Goal: Task Accomplishment & Management: Manage account settings

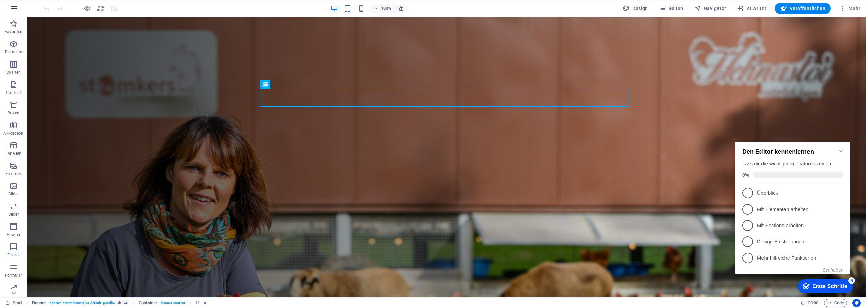
click at [10, 8] on icon "button" at bounding box center [14, 8] width 8 height 8
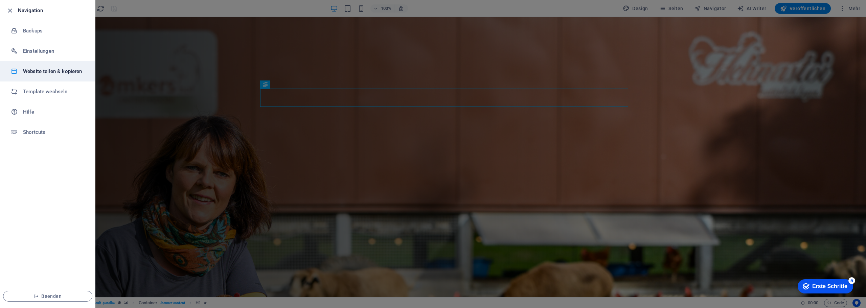
click at [67, 74] on h6 "Website teilen & kopieren" at bounding box center [54, 71] width 63 height 8
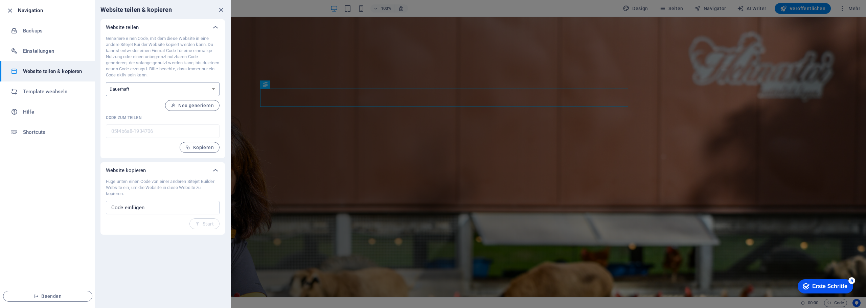
click at [147, 87] on select "Einmalig Dauerhaft" at bounding box center [163, 89] width 114 height 14
select select "onetime"
click at [106, 82] on select "Einmalig Dauerhaft" at bounding box center [163, 89] width 114 height 14
click at [204, 104] on span "Generieren" at bounding box center [197, 105] width 33 height 5
type input "c4e35f44-1934706"
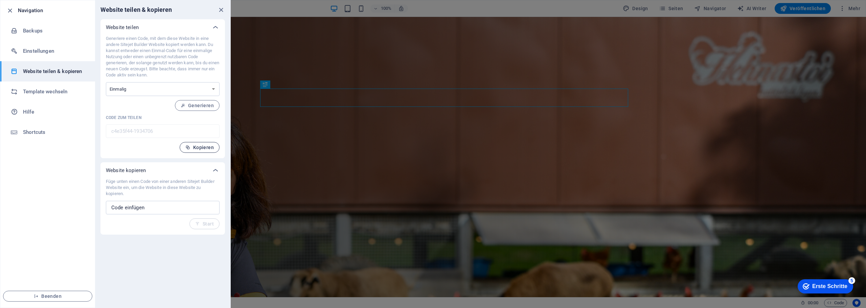
click at [197, 145] on span "Kopieren" at bounding box center [199, 147] width 28 height 5
click at [52, 296] on span "Beenden" at bounding box center [48, 296] width 78 height 5
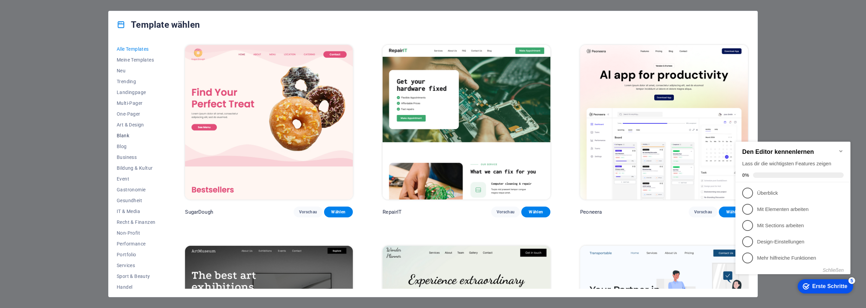
click at [130, 137] on span "Blank" at bounding box center [136, 135] width 39 height 5
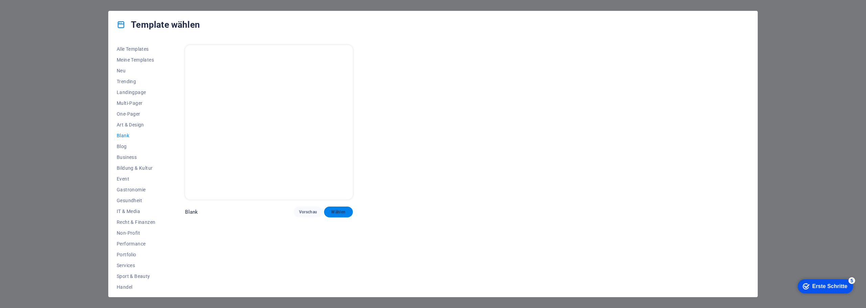
click at [331, 210] on span "Wählen" at bounding box center [338, 211] width 18 height 5
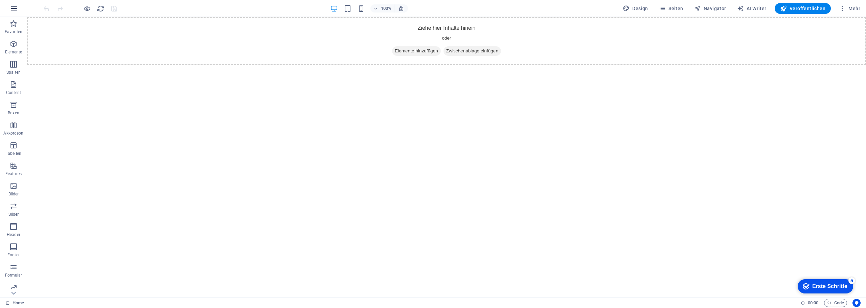
click at [19, 9] on button "button" at bounding box center [14, 8] width 16 height 16
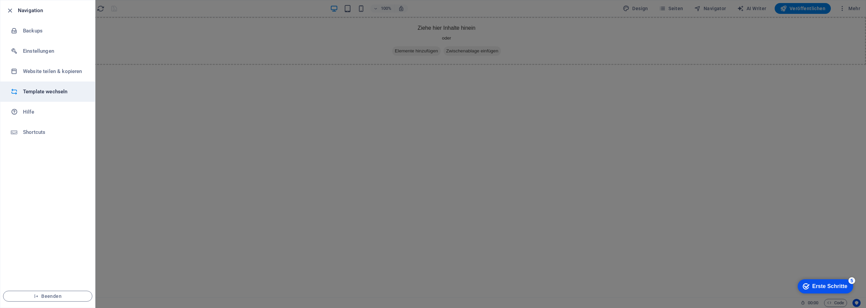
click at [51, 91] on h6 "Template wechseln" at bounding box center [54, 92] width 63 height 8
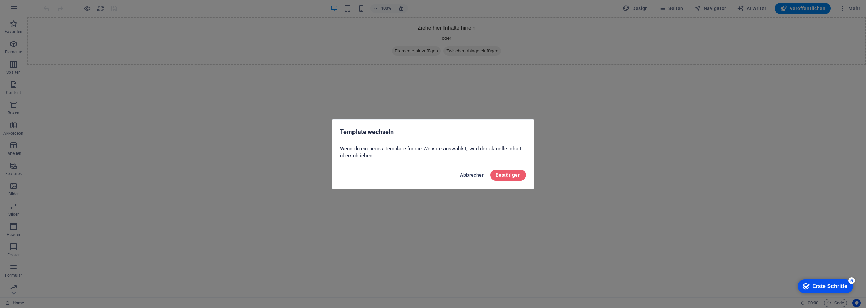
click at [480, 177] on span "Abbrechen" at bounding box center [472, 175] width 25 height 5
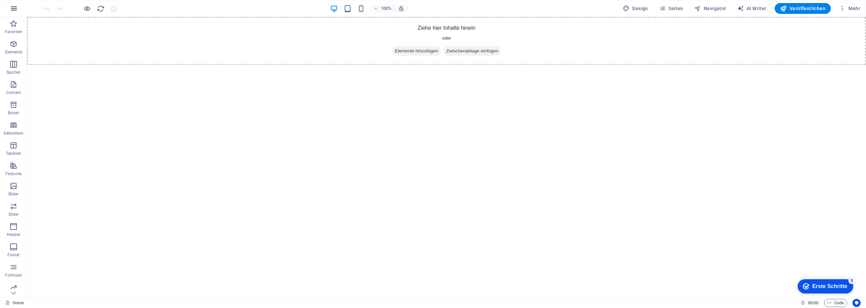
click at [17, 7] on icon "button" at bounding box center [14, 8] width 8 height 8
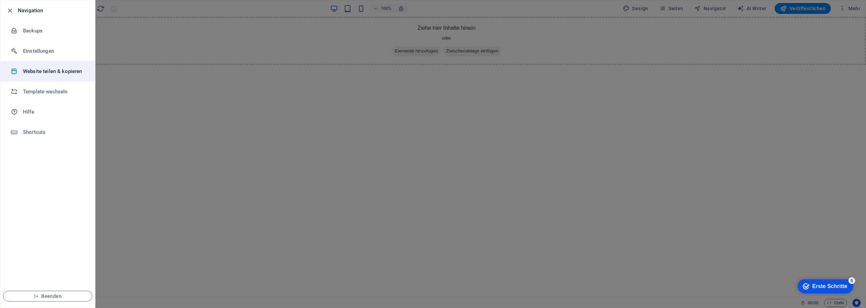
click at [74, 71] on h6 "Website teilen & kopieren" at bounding box center [54, 71] width 63 height 8
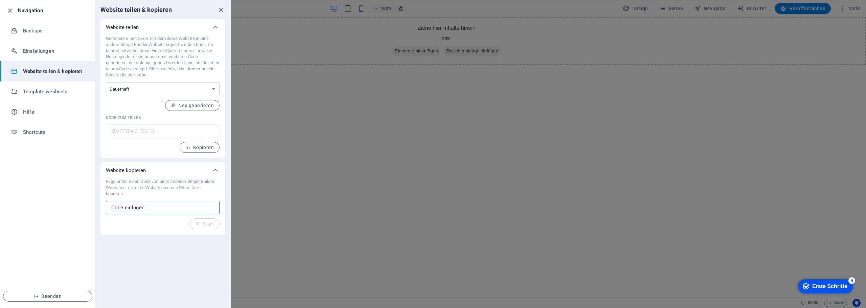
click at [139, 208] on input "text" at bounding box center [163, 208] width 114 height 14
paste input "c4e35f44-1934706"
type input "c4e35f44-1934706"
click at [206, 224] on span "Start" at bounding box center [204, 223] width 19 height 5
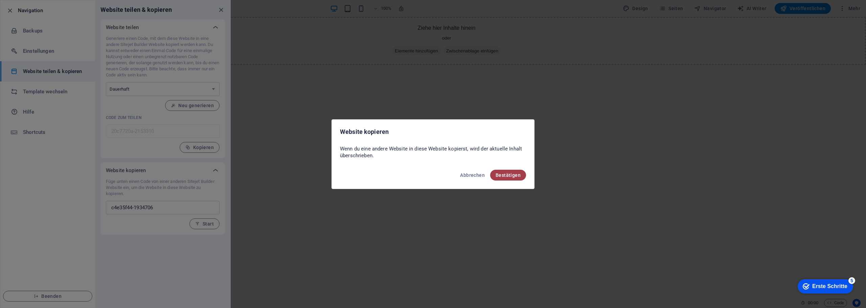
click at [512, 176] on span "Bestätigen" at bounding box center [508, 175] width 25 height 5
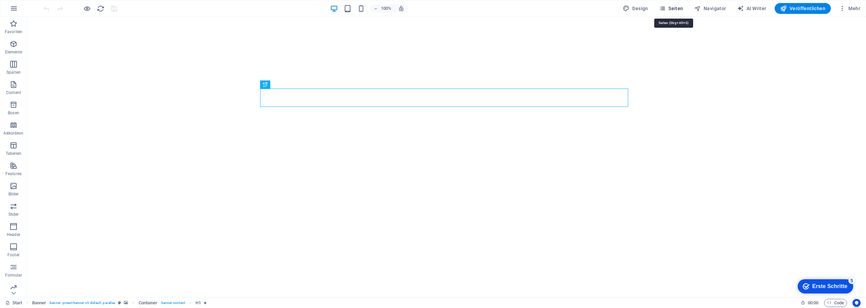
click at [675, 5] on span "Seiten" at bounding box center [671, 8] width 24 height 7
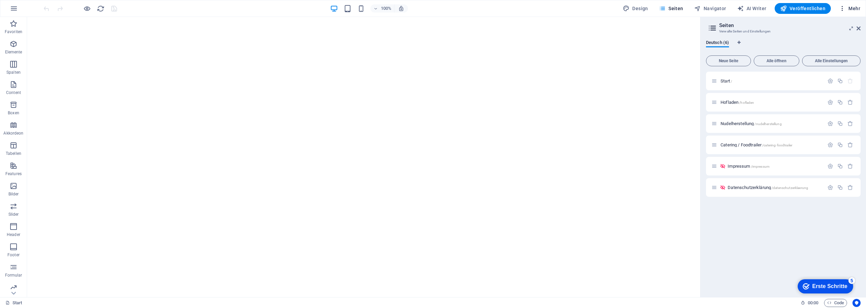
click at [862, 10] on button "Mehr" at bounding box center [849, 8] width 27 height 11
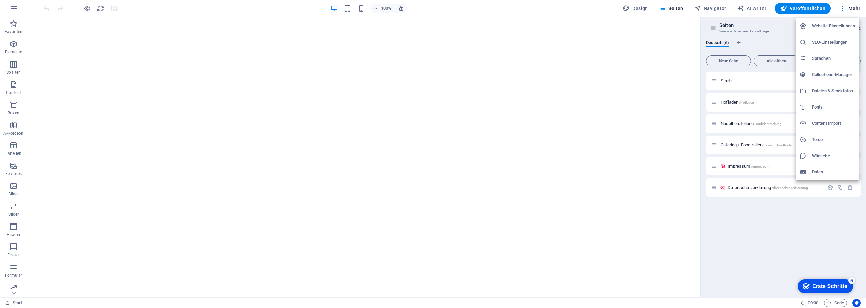
click at [839, 25] on h6 "Website-Einstellungen" at bounding box center [833, 26] width 43 height 8
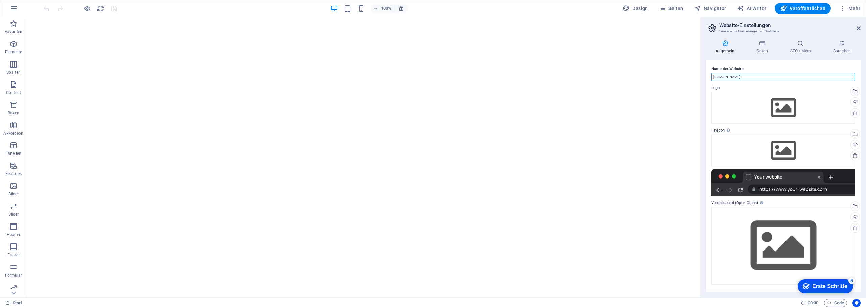
click at [792, 80] on input "[DOMAIN_NAME]" at bounding box center [783, 77] width 144 height 8
type input "Steimkershof"
click at [763, 46] on icon at bounding box center [762, 43] width 31 height 7
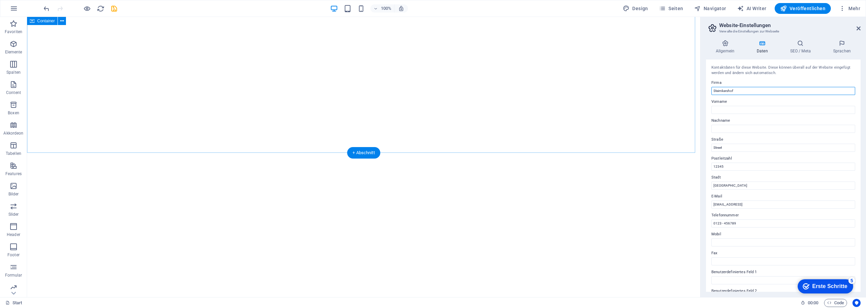
type input "Steimkershof"
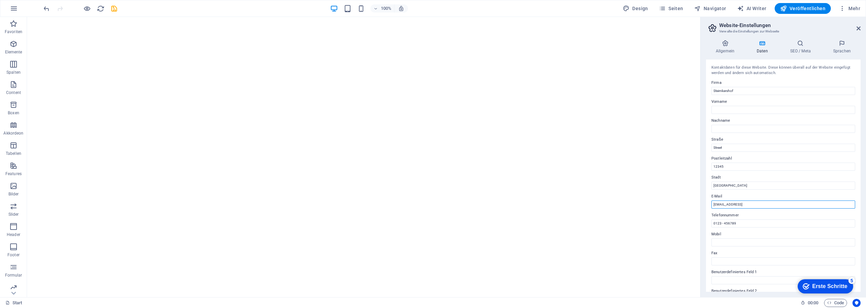
click at [778, 204] on input "[EMAIL_ADDRESS]" at bounding box center [783, 205] width 144 height 8
paste input "[EMAIL_ADDRESS][DOMAIN_NAME]"
click at [714, 206] on input "[EMAIL_ADDRESS][DOMAIN_NAME]" at bounding box center [783, 205] width 144 height 8
type input "[EMAIL_ADDRESS][DOMAIN_NAME]"
click at [743, 225] on input "0123 - 456789" at bounding box center [783, 224] width 144 height 8
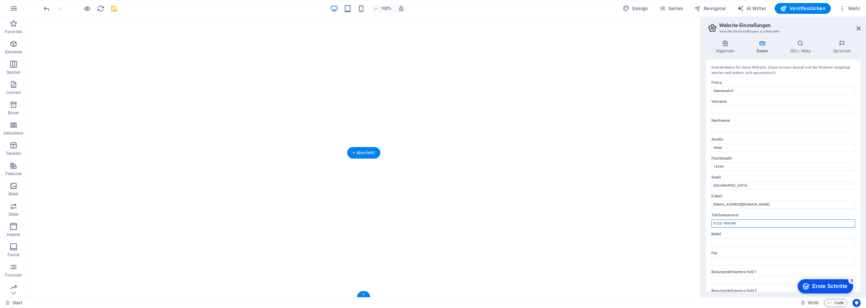
paste input "9251 4371385"
type input "09251 4371385"
click at [745, 243] on input "Mobil" at bounding box center [783, 242] width 144 height 8
paste input "0151/64040579"
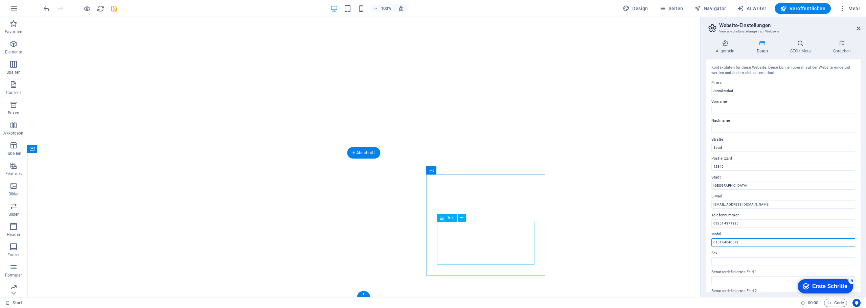
type input "0151 64040579"
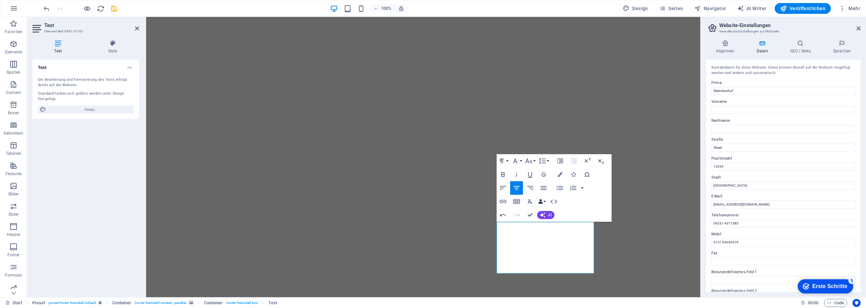
click at [544, 201] on button "Data Bindings" at bounding box center [541, 202] width 9 height 14
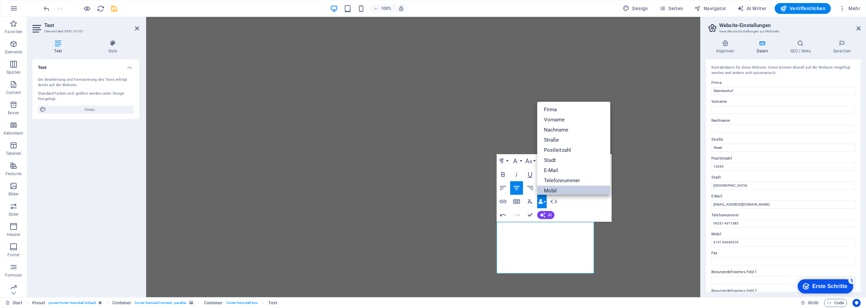
click at [557, 191] on link "Mobil" at bounding box center [573, 191] width 73 height 10
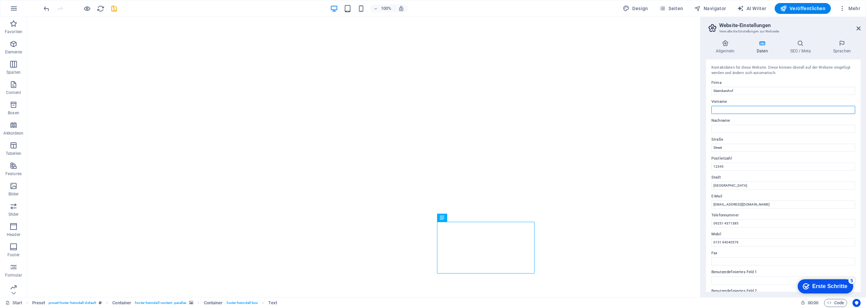
click at [716, 110] on input "Vorname" at bounding box center [783, 110] width 144 height 8
paste input "[PERSON_NAME]-[PERSON_NAME]"
drag, startPoint x: 752, startPoint y: 110, endPoint x: 723, endPoint y: 110, distance: 29.1
click at [723, 110] on input "[PERSON_NAME]-[PERSON_NAME]" at bounding box center [783, 110] width 144 height 8
type input "Tanja"
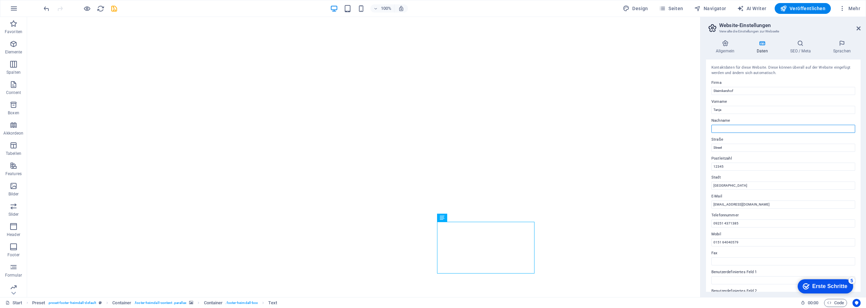
paste input "Steimker-[PERSON_NAME]"
type input "Steimker-[PERSON_NAME]"
paste input "Unfriedsdorf 3"
type input "Unfriedsdorf 3"
click at [716, 165] on input "12345" at bounding box center [783, 167] width 144 height 8
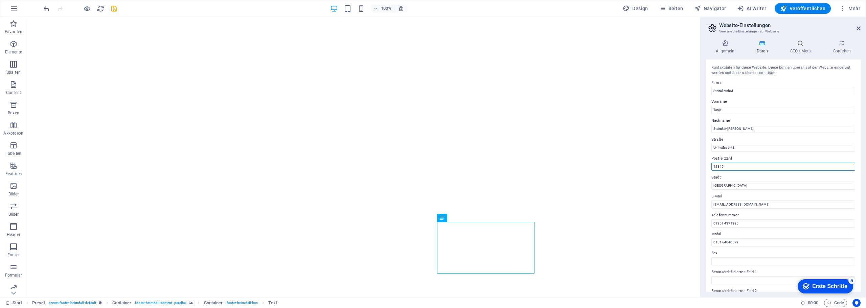
click at [716, 165] on input "12345" at bounding box center [783, 167] width 144 height 8
paste input "95213"
type input "95213"
type input "Münchberg"
click at [801, 52] on h4 "SEO / Meta" at bounding box center [801, 47] width 43 height 14
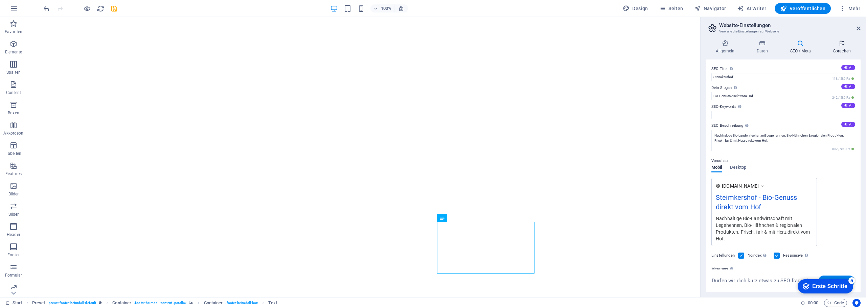
click at [851, 47] on h4 "Sprachen" at bounding box center [841, 47] width 37 height 14
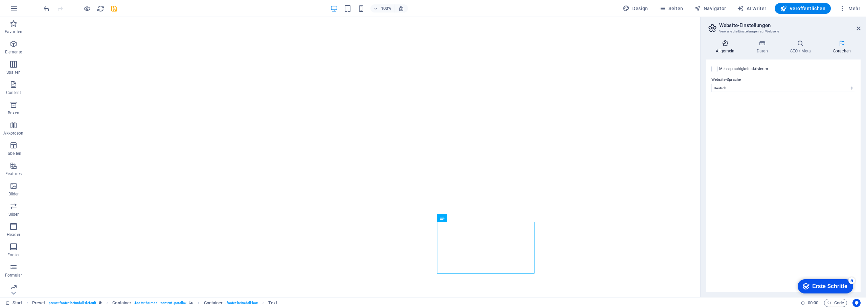
click at [727, 48] on h4 "Allgemein" at bounding box center [726, 47] width 41 height 14
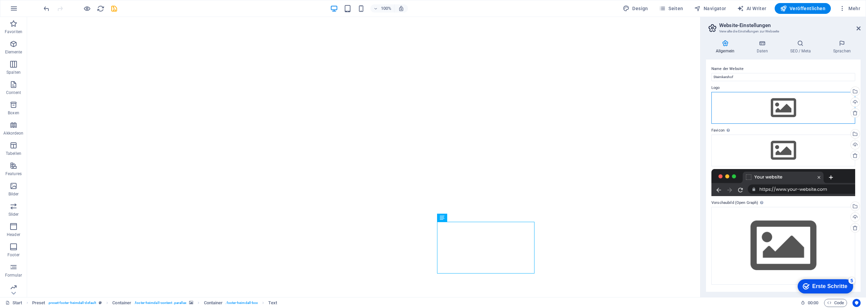
click at [754, 111] on div "Ziehe Dateien zum Hochladen hierher oder klicke hier, um aus Dateien oder koste…" at bounding box center [783, 108] width 144 height 32
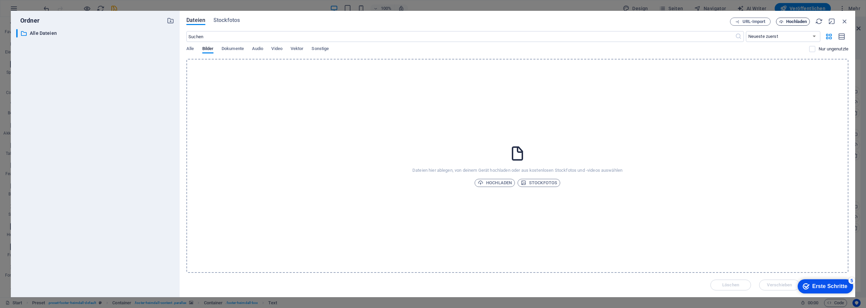
click at [789, 21] on span "Hochladen" at bounding box center [796, 22] width 21 height 4
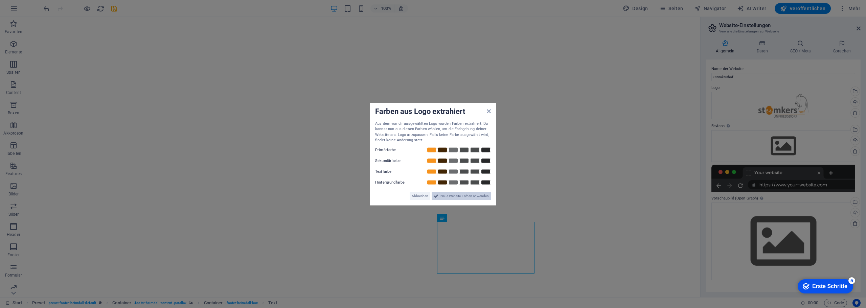
click at [466, 196] on span "Neue Website-Farben anwenden" at bounding box center [464, 196] width 48 height 8
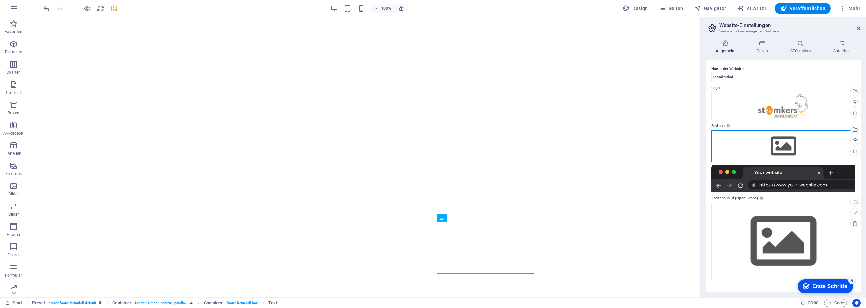
click at [798, 148] on div "Ziehe Dateien zum Hochladen hierher oder klicke hier, um aus Dateien oder koste…" at bounding box center [783, 146] width 144 height 32
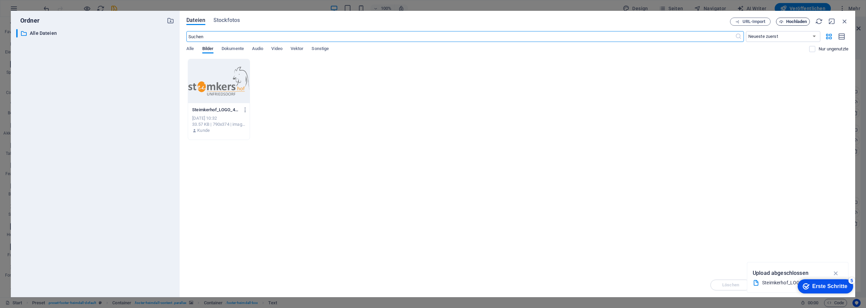
click at [802, 20] on span "Hochladen" at bounding box center [796, 22] width 21 height 4
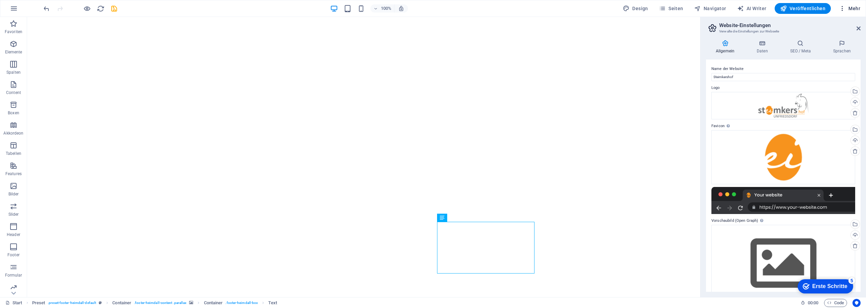
click at [855, 10] on span "Mehr" at bounding box center [849, 8] width 21 height 7
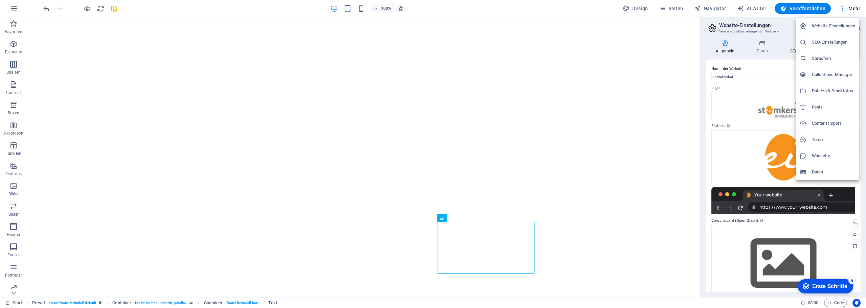
click at [858, 7] on div at bounding box center [433, 154] width 866 height 308
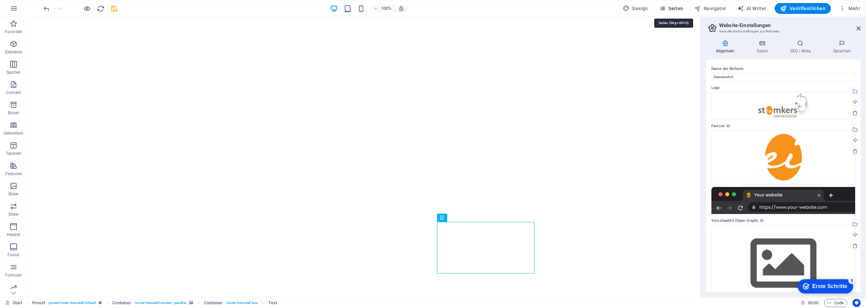
click at [672, 6] on span "Seiten" at bounding box center [671, 8] width 24 height 7
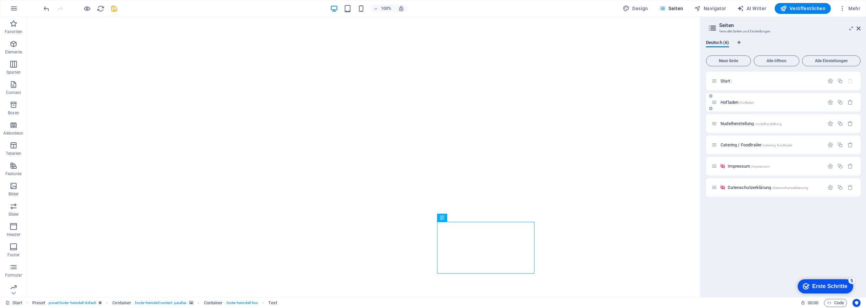
click at [737, 105] on div "Hofladen /hofladen" at bounding box center [767, 102] width 113 height 8
click at [738, 99] on div "Hofladen /hofladen" at bounding box center [767, 102] width 113 height 8
click at [732, 102] on span "Hofladen /hofladen" at bounding box center [737, 102] width 33 height 5
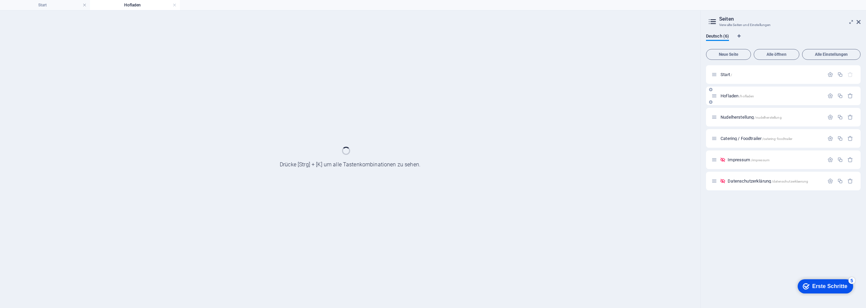
click at [732, 102] on div "Hofladen /hofladen" at bounding box center [783, 96] width 155 height 19
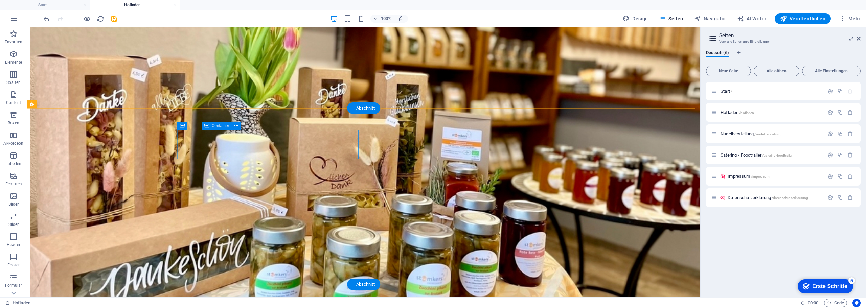
scroll to position [575, 0]
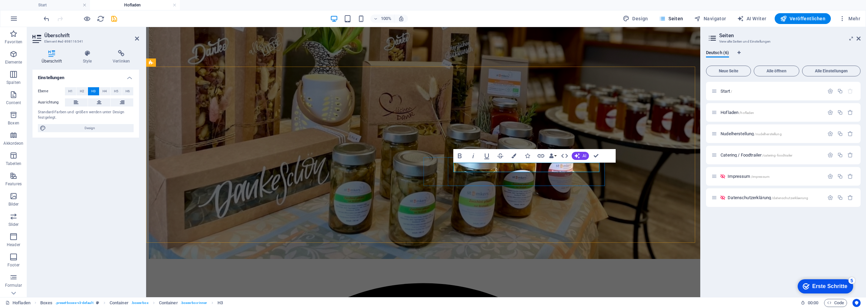
drag, startPoint x: 638, startPoint y: 189, endPoint x: 492, endPoint y: 166, distance: 147.9
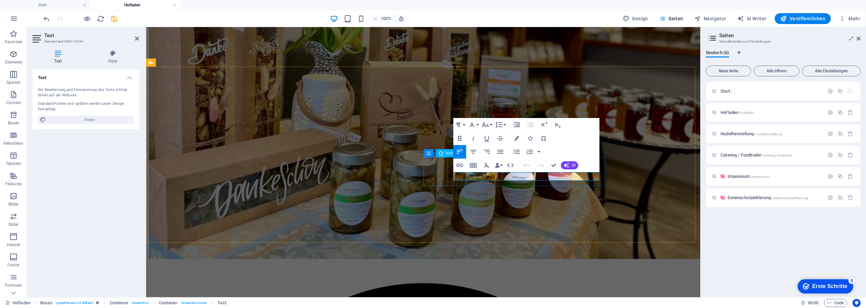
drag, startPoint x: 497, startPoint y: 176, endPoint x: 440, endPoint y: 174, distance: 56.5
select select "xMidYMid"
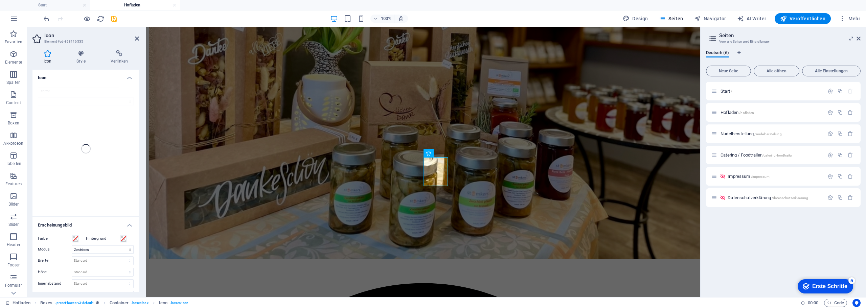
click at [60, 92] on div "carrot" at bounding box center [85, 149] width 107 height 134
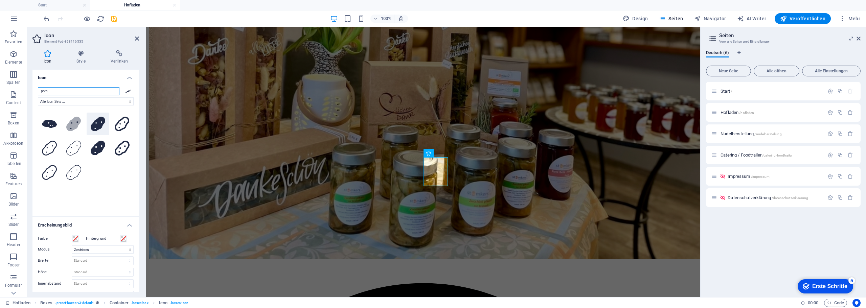
type input "pota"
click at [87, 123] on button at bounding box center [98, 124] width 23 height 23
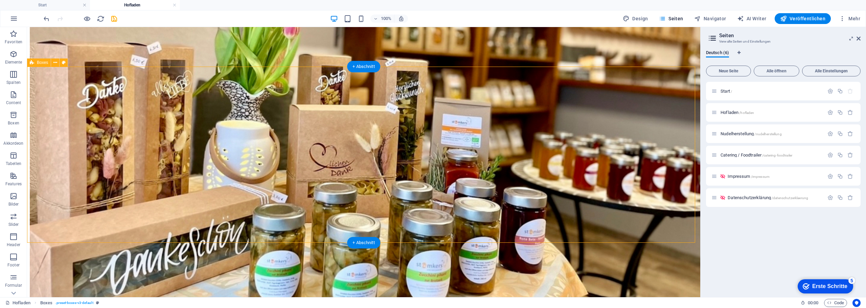
scroll to position [406, 0]
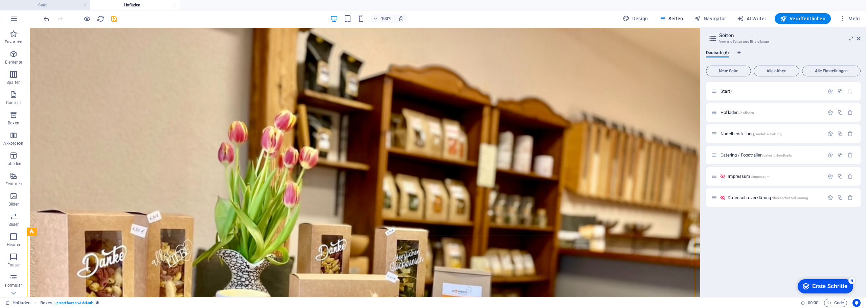
click at [56, 2] on h4 "Start" at bounding box center [45, 4] width 90 height 7
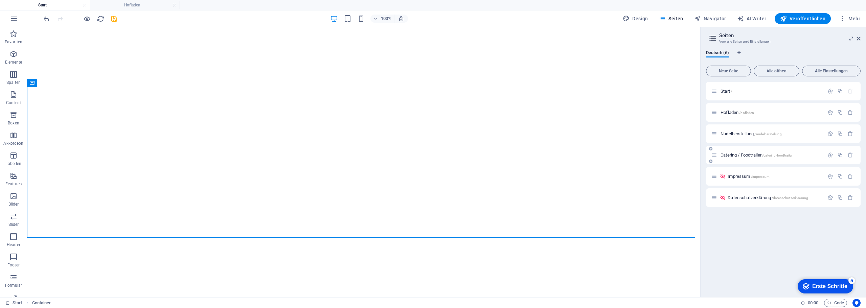
click at [743, 159] on div "Catering / Foodtrailer /catering-foodtrailer" at bounding box center [767, 155] width 113 height 8
click at [743, 155] on span "Catering / Foodtrailer /catering-foodtrailer" at bounding box center [757, 155] width 72 height 5
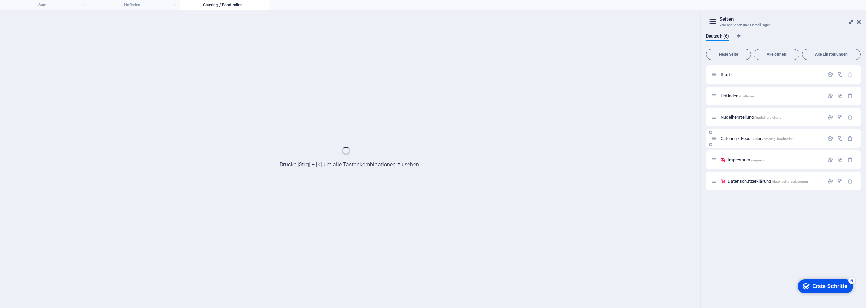
click at [743, 155] on div "Impressum /impressum" at bounding box center [783, 160] width 155 height 19
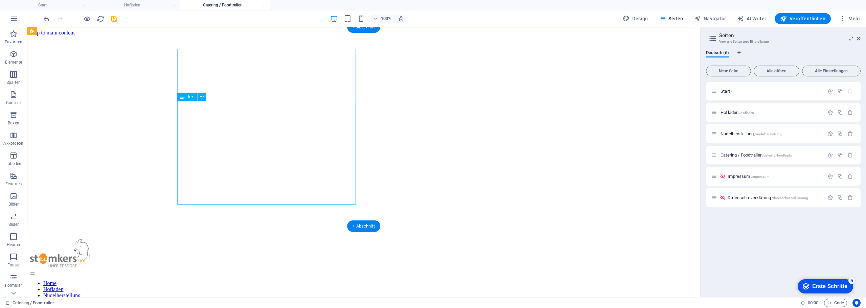
scroll to position [135, 0]
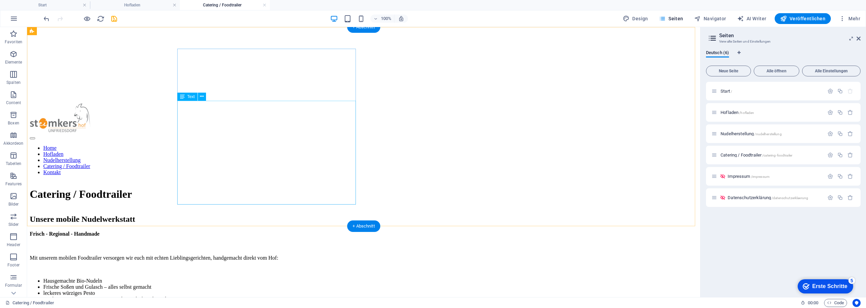
click at [183, 255] on div "Mit unserem mobilen Foodtrailer versorgen wir euch mit echten Lieblingsgerichte…" at bounding box center [364, 301] width 668 height 93
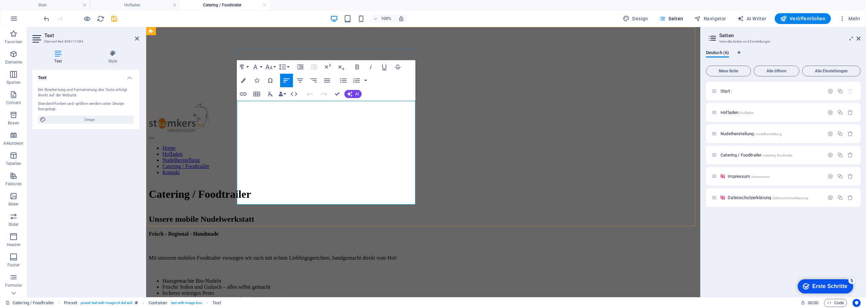
click at [246, 278] on li "Hausgemachte Bio-Nudeln" at bounding box center [429, 281] width 535 height 6
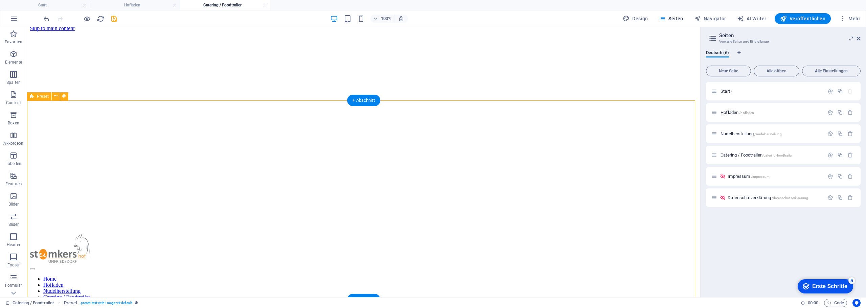
scroll to position [0, 0]
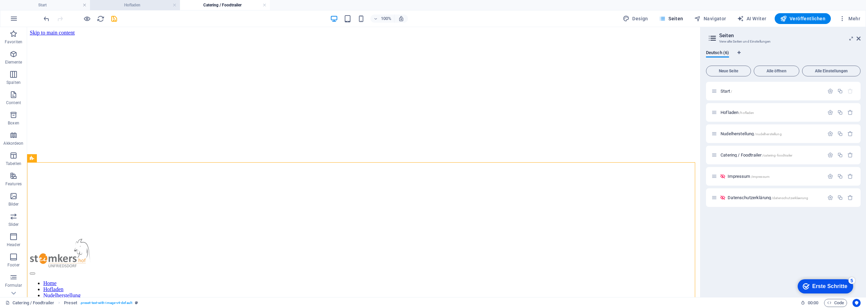
click at [134, 8] on h4 "Hofladen" at bounding box center [135, 4] width 90 height 7
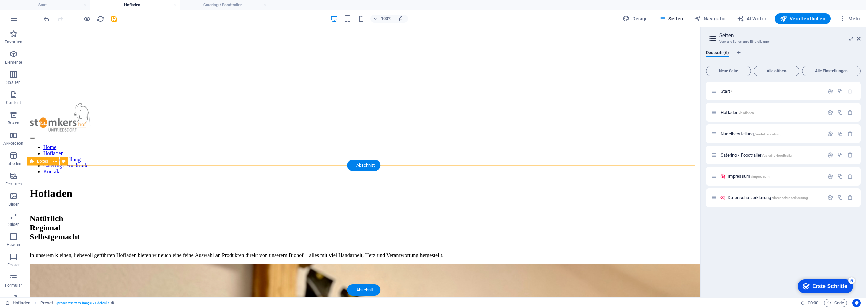
scroll to position [169, 0]
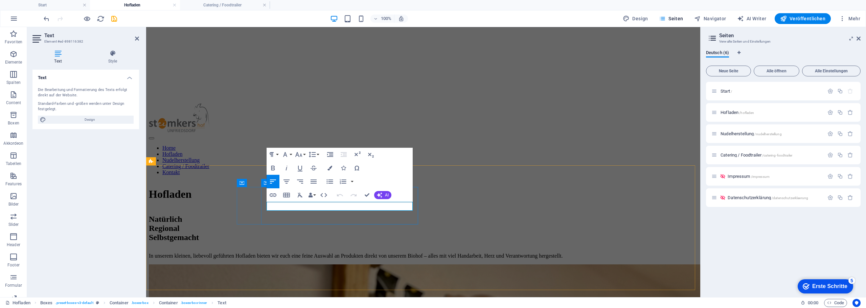
click at [757, 129] on div "Nudelherstellung /nudelherstellung" at bounding box center [783, 133] width 155 height 19
click at [752, 133] on span "Nudelherstellung /nudelherstellung" at bounding box center [751, 133] width 61 height 5
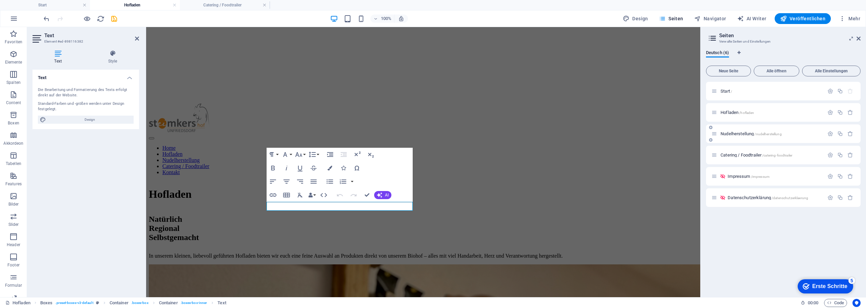
scroll to position [0, 0]
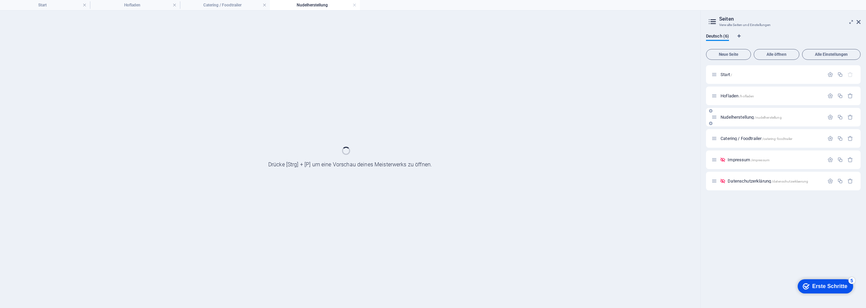
click at [752, 133] on div "Catering / Foodtrailer /catering-foodtrailer" at bounding box center [783, 138] width 155 height 19
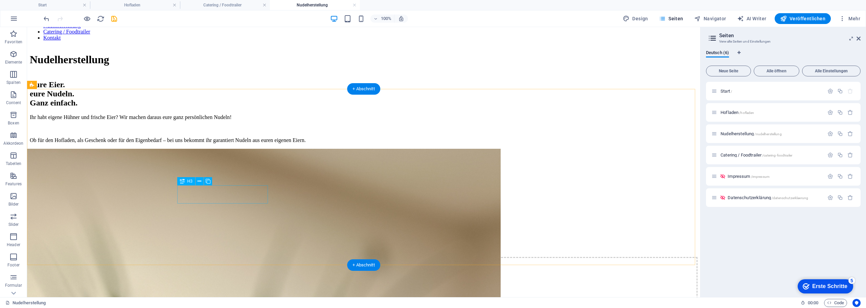
scroll to position [304, 0]
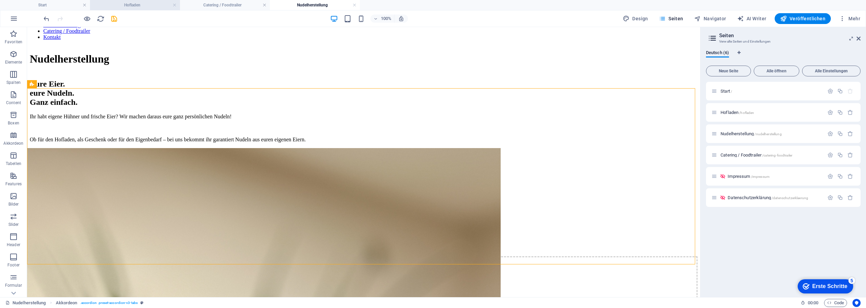
click at [123, 6] on h4 "Hofladen" at bounding box center [135, 4] width 90 height 7
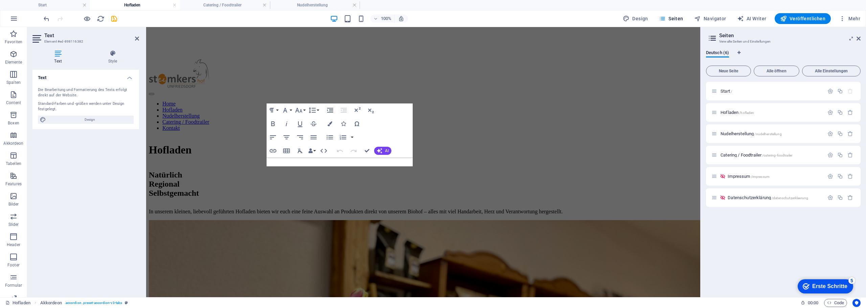
scroll to position [183, 0]
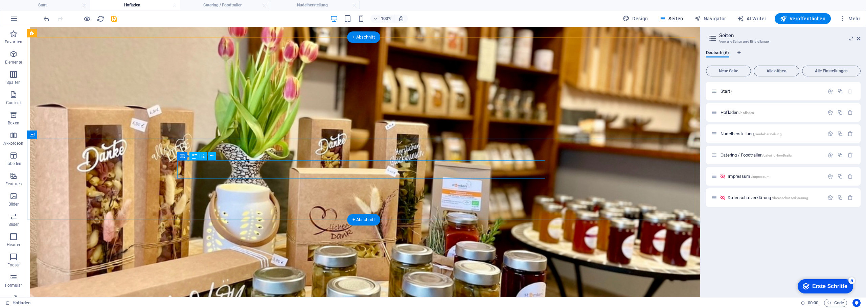
scroll to position [521, 0]
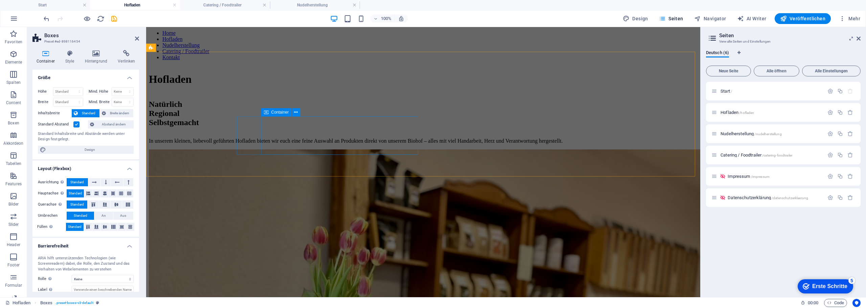
scroll to position [149, 0]
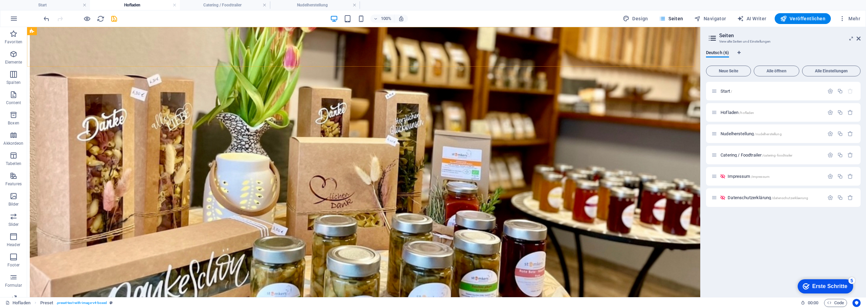
scroll to position [542, 0]
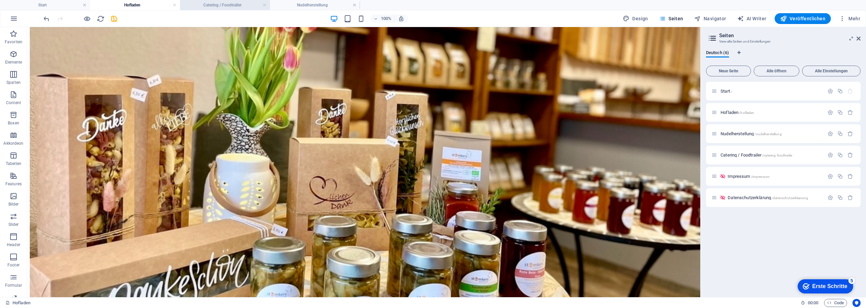
click at [208, 3] on h4 "Catering / Foodtrailer" at bounding box center [225, 4] width 90 height 7
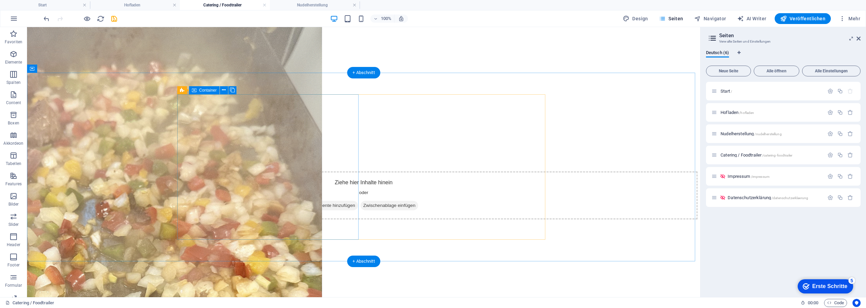
scroll to position [304, 0]
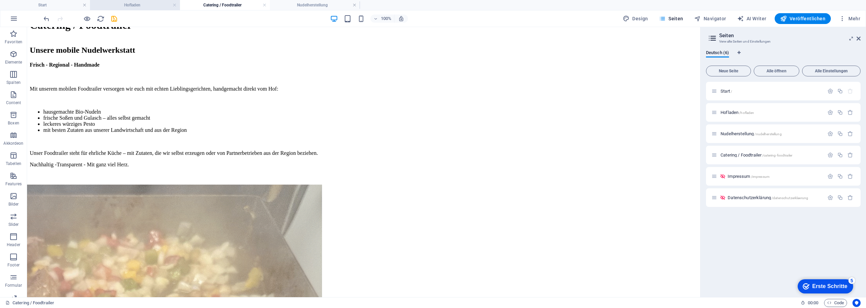
click at [131, 4] on h4 "Hofladen" at bounding box center [135, 4] width 90 height 7
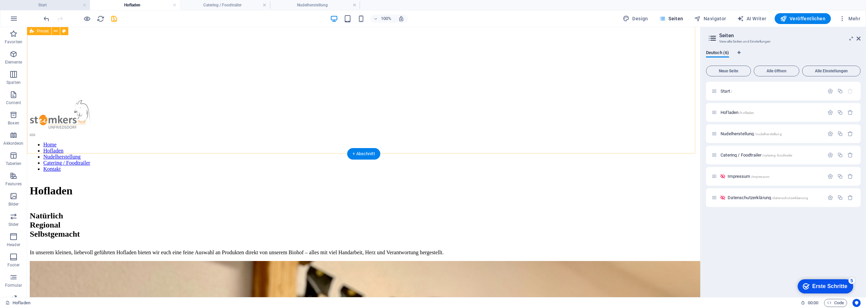
scroll to position [169, 0]
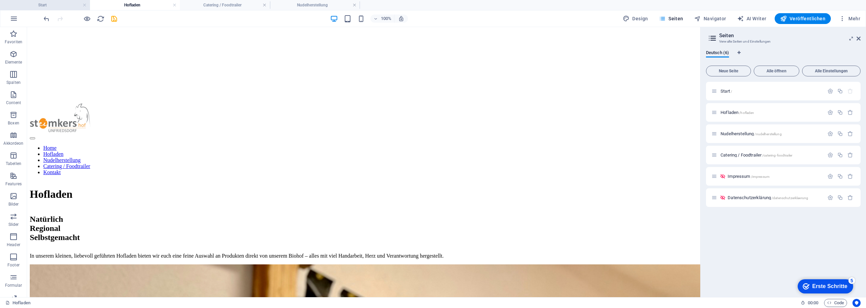
click at [36, 8] on h4 "Start" at bounding box center [45, 4] width 90 height 7
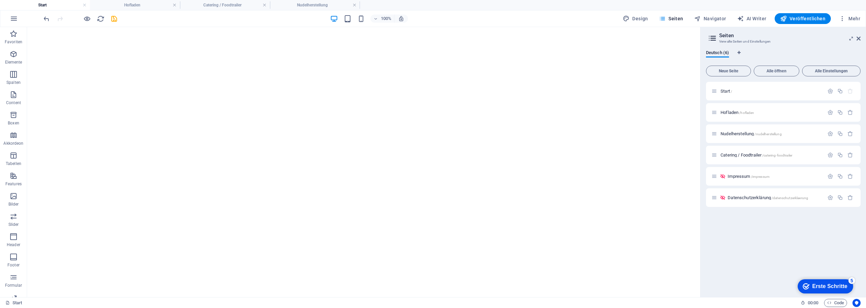
scroll to position [0, 0]
click at [128, 5] on h4 "Hofladen" at bounding box center [135, 4] width 90 height 7
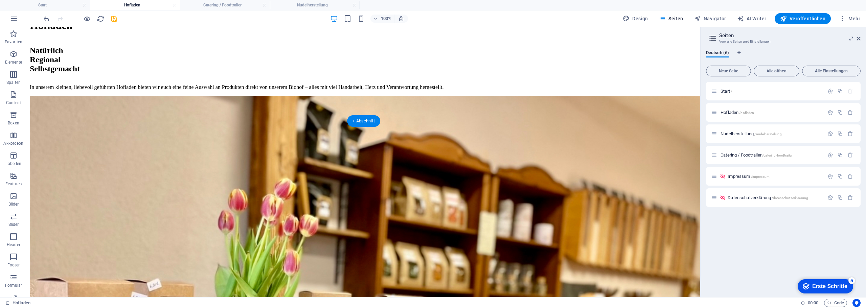
scroll to position [338, 0]
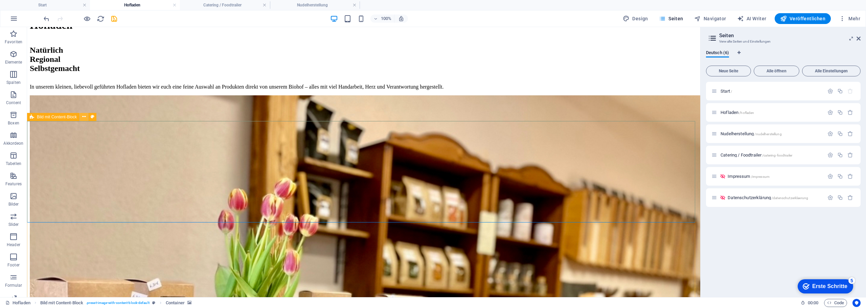
click at [82, 118] on icon at bounding box center [84, 116] width 4 height 7
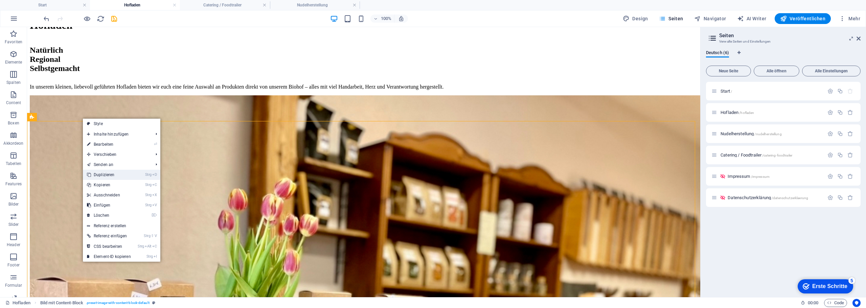
click at [117, 175] on link "Strg D Duplizieren" at bounding box center [109, 175] width 52 height 10
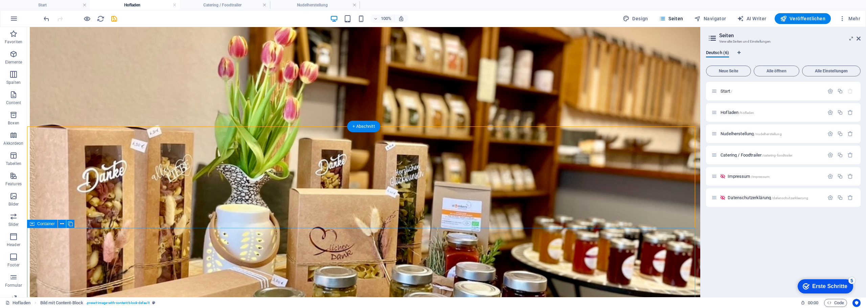
scroll to position [470, 0]
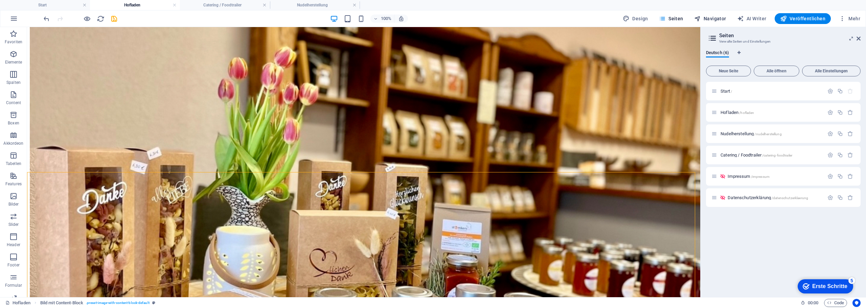
click at [705, 18] on span "Navigator" at bounding box center [710, 18] width 32 height 7
select select "16897747-de"
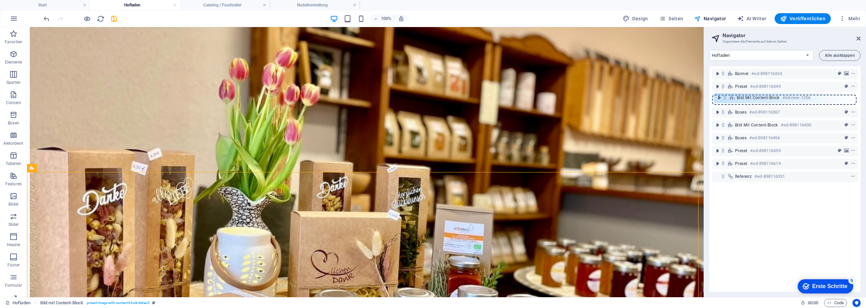
drag, startPoint x: 723, startPoint y: 127, endPoint x: 726, endPoint y: 97, distance: 29.9
click at [726, 97] on div "Banner #ed-898116334 Preset #ed-898116349 Boxes #ed-898116367 Bild mit Content-…" at bounding box center [784, 179] width 151 height 226
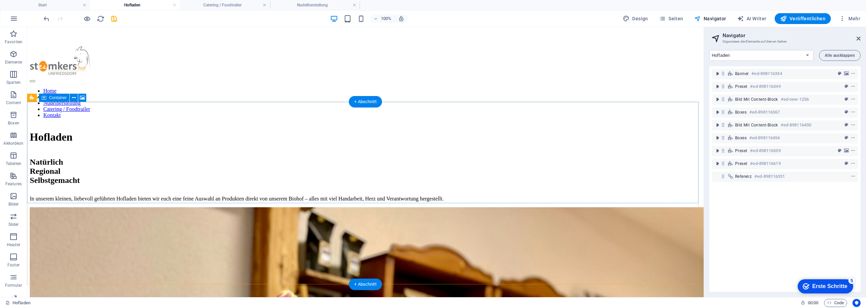
scroll to position [233, 0]
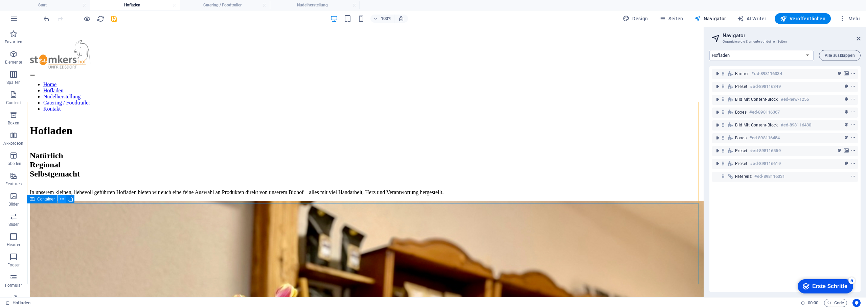
click at [61, 200] on icon at bounding box center [62, 199] width 4 height 7
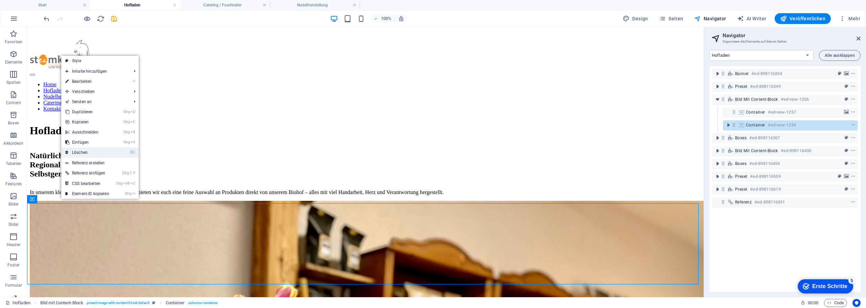
click at [94, 148] on link "⌦ Löschen" at bounding box center [87, 152] width 52 height 10
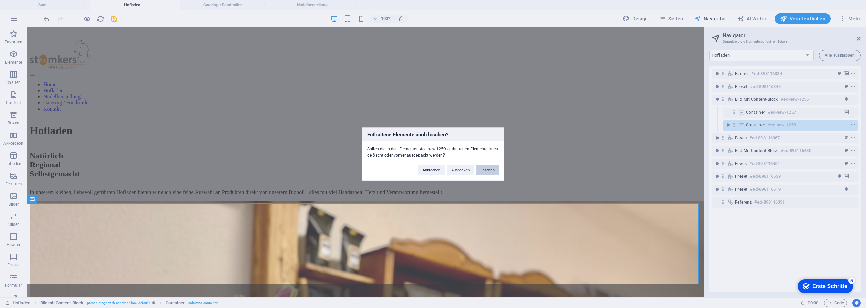
click at [484, 168] on button "Löschen" at bounding box center [487, 170] width 22 height 10
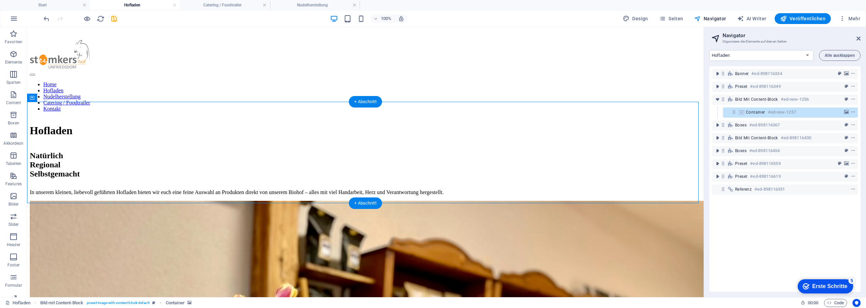
select select "px"
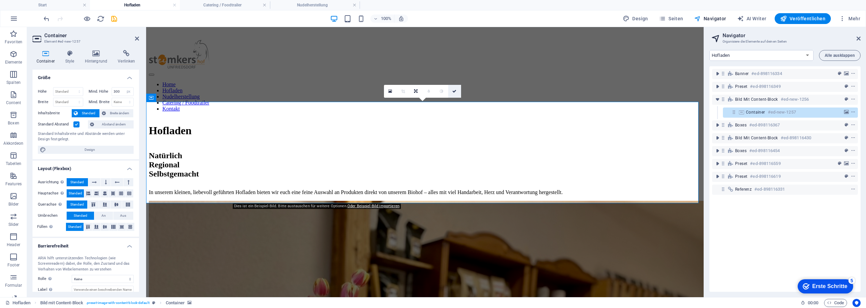
click at [454, 90] on icon at bounding box center [454, 91] width 4 height 4
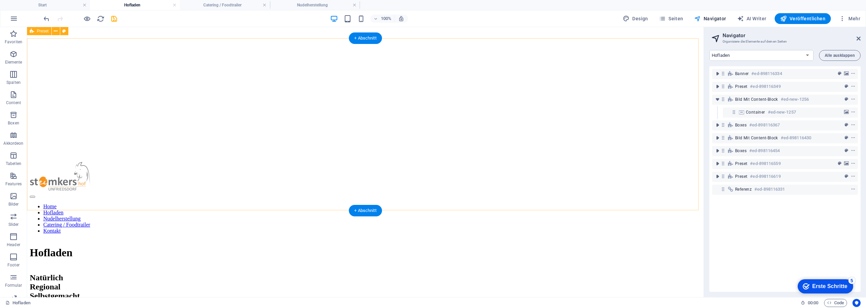
scroll to position [97, 0]
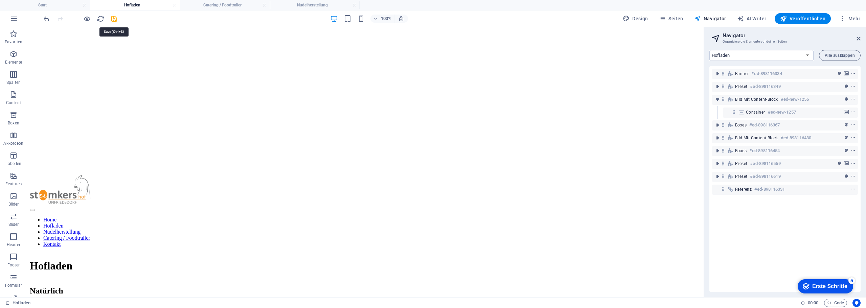
click at [114, 14] on div at bounding box center [80, 18] width 76 height 11
drag, startPoint x: 115, startPoint y: 17, endPoint x: 163, endPoint y: 10, distance: 48.3
click at [115, 17] on icon "save" at bounding box center [114, 19] width 8 height 8
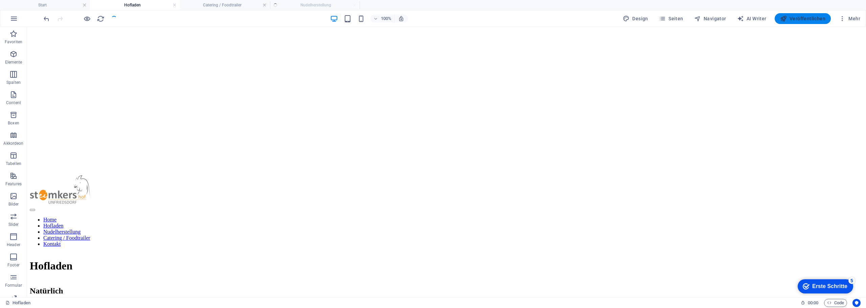
click at [813, 19] on span "Veröffentlichen" at bounding box center [802, 18] width 45 height 7
